Goal: Information Seeking & Learning: Learn about a topic

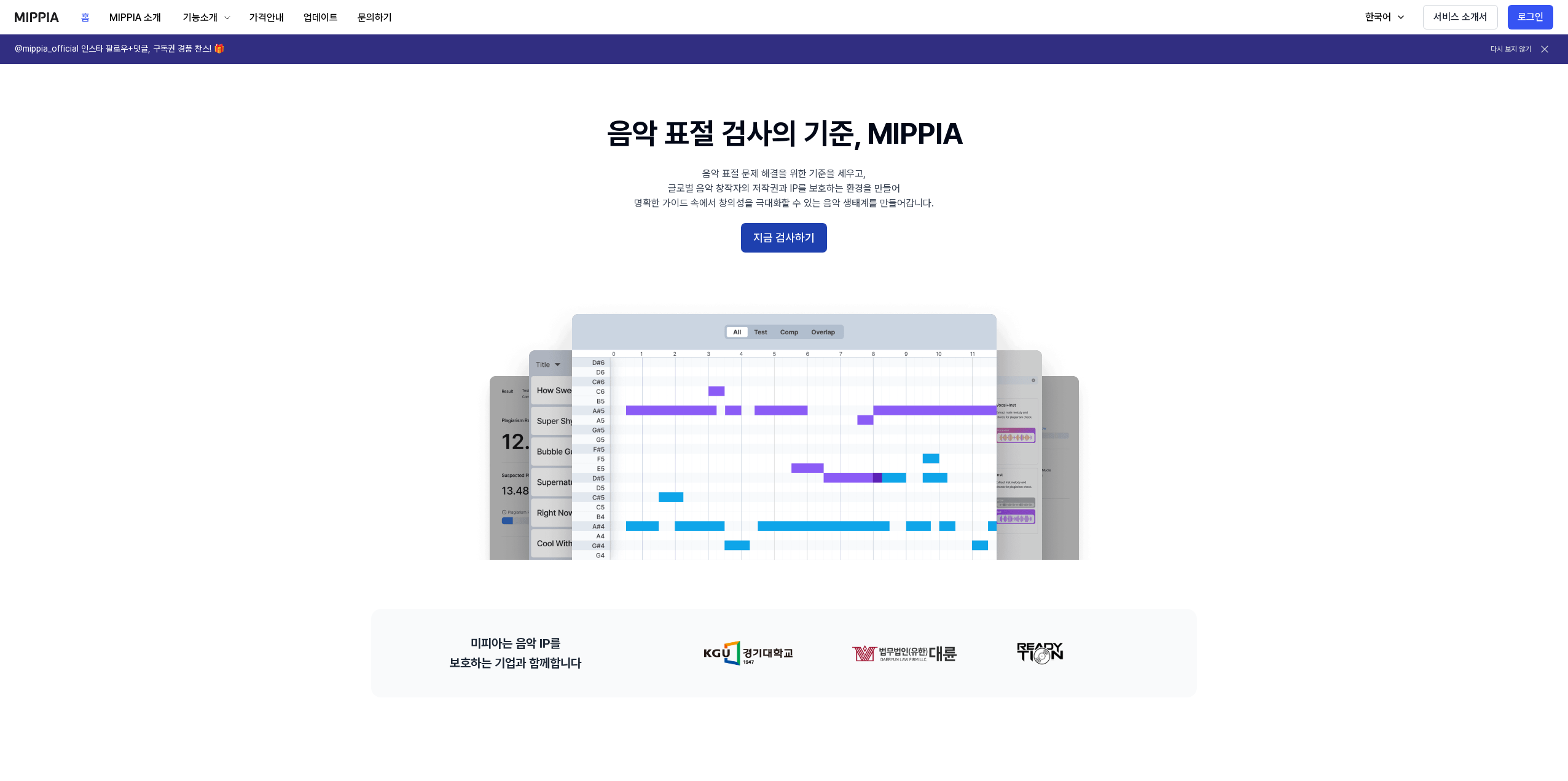
click at [816, 237] on button "지금 검사하기" at bounding box center [784, 237] width 86 height 29
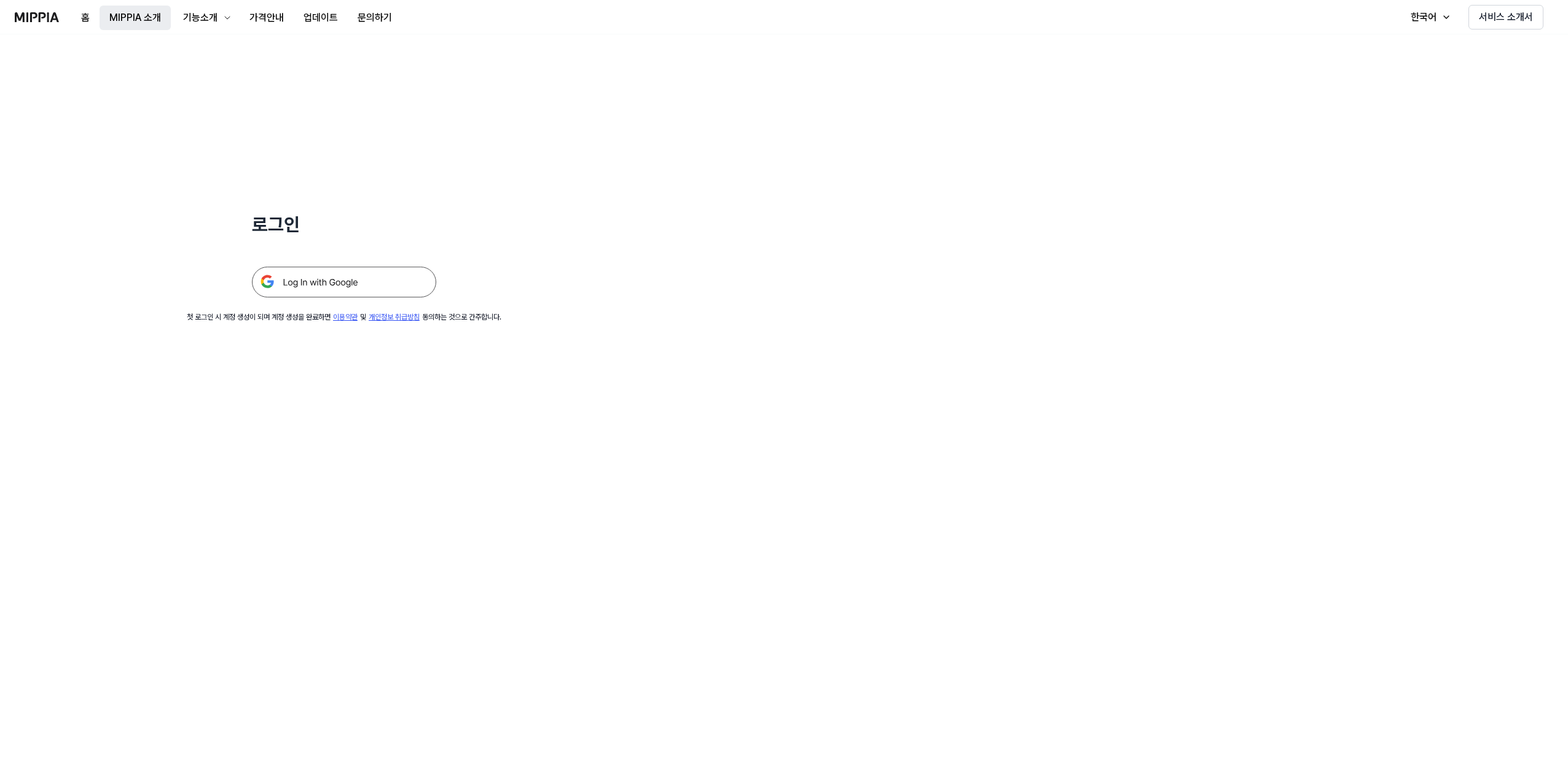
click at [143, 22] on button "MIPPIA 소개" at bounding box center [136, 18] width 72 height 25
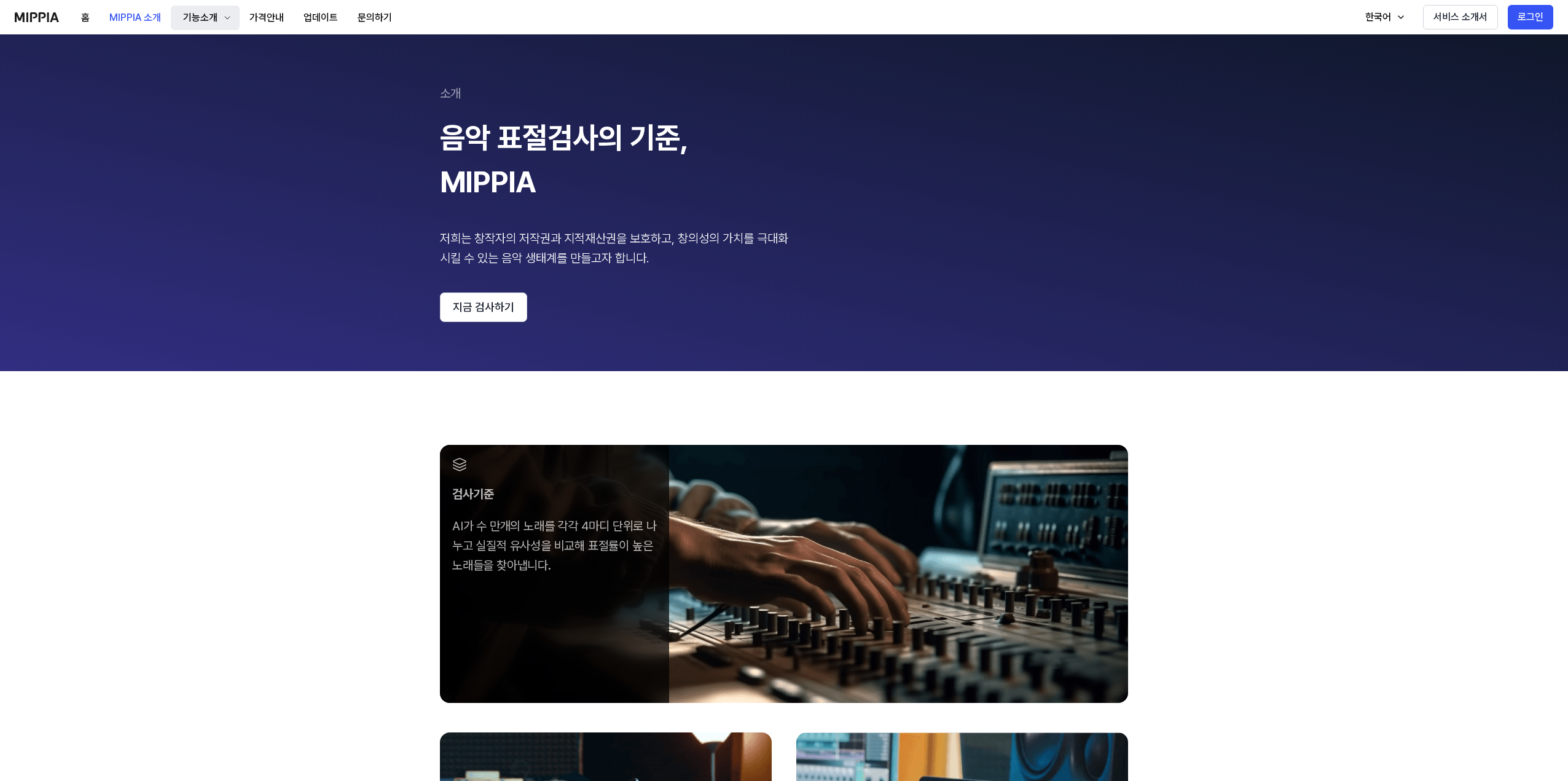
click at [192, 17] on div "기능소개" at bounding box center [201, 18] width 40 height 15
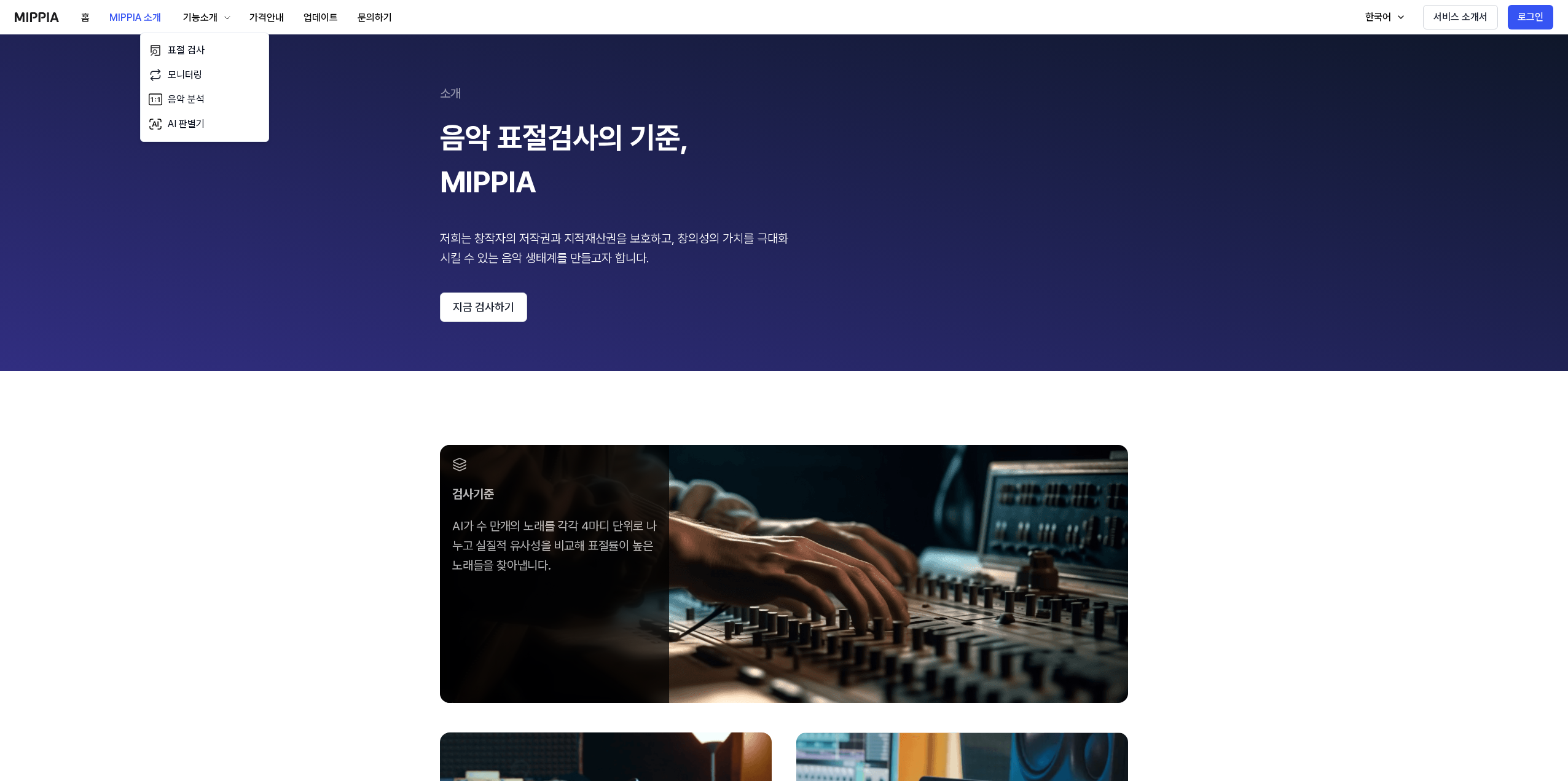
click at [223, 406] on div "검사기준 AI가 수 만개의 노래를 각각 4마디 단위로 나누고 실질적 유사성을 비교해 표절률이 높은 노래들을 찾아냅니다. 기술 AI 음악 분석 …" at bounding box center [784, 778] width 1568 height 816
